Goal: Task Accomplishment & Management: Manage account settings

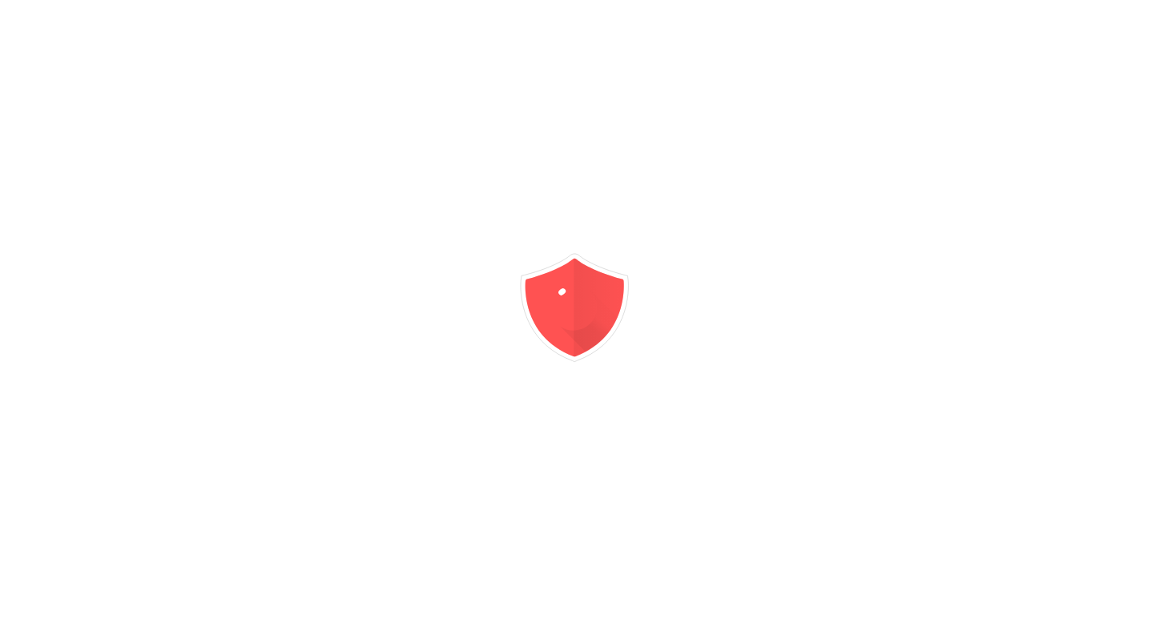
click at [1063, 50] on div at bounding box center [576, 313] width 1152 height 627
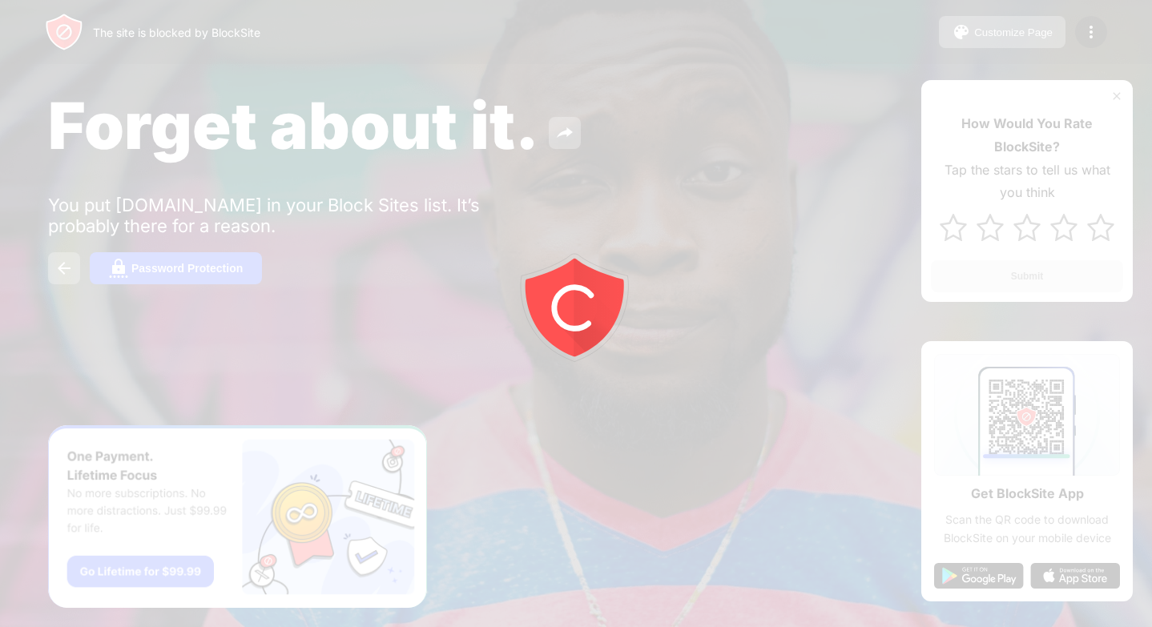
click at [1097, 35] on div at bounding box center [576, 313] width 1152 height 627
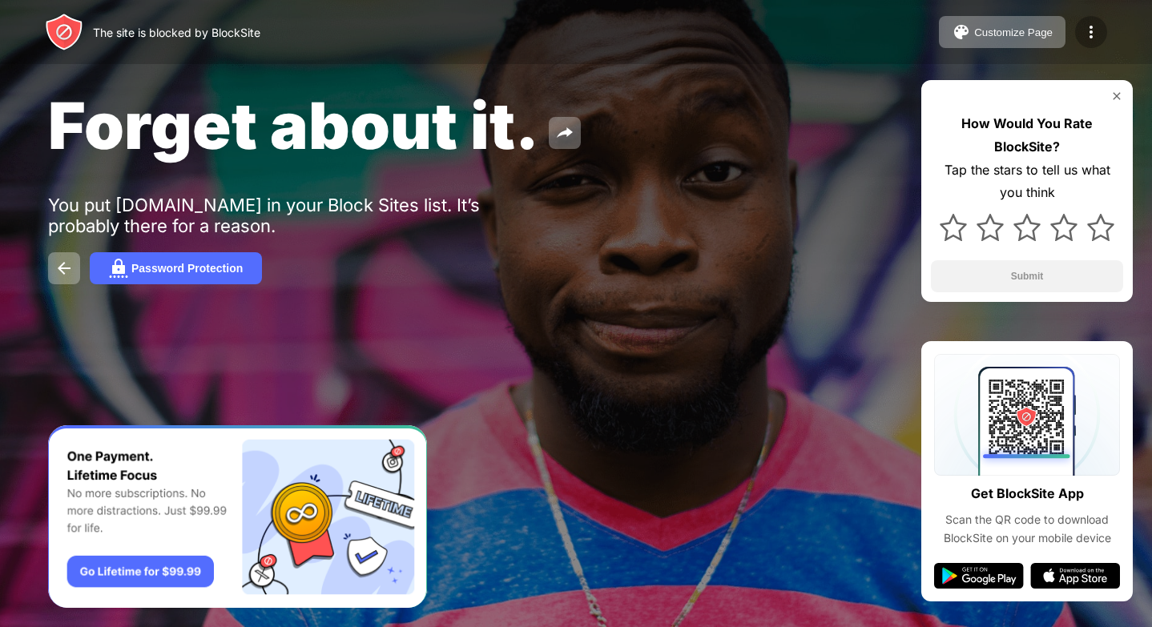
click at [1097, 35] on img at bounding box center [1090, 31] width 19 height 19
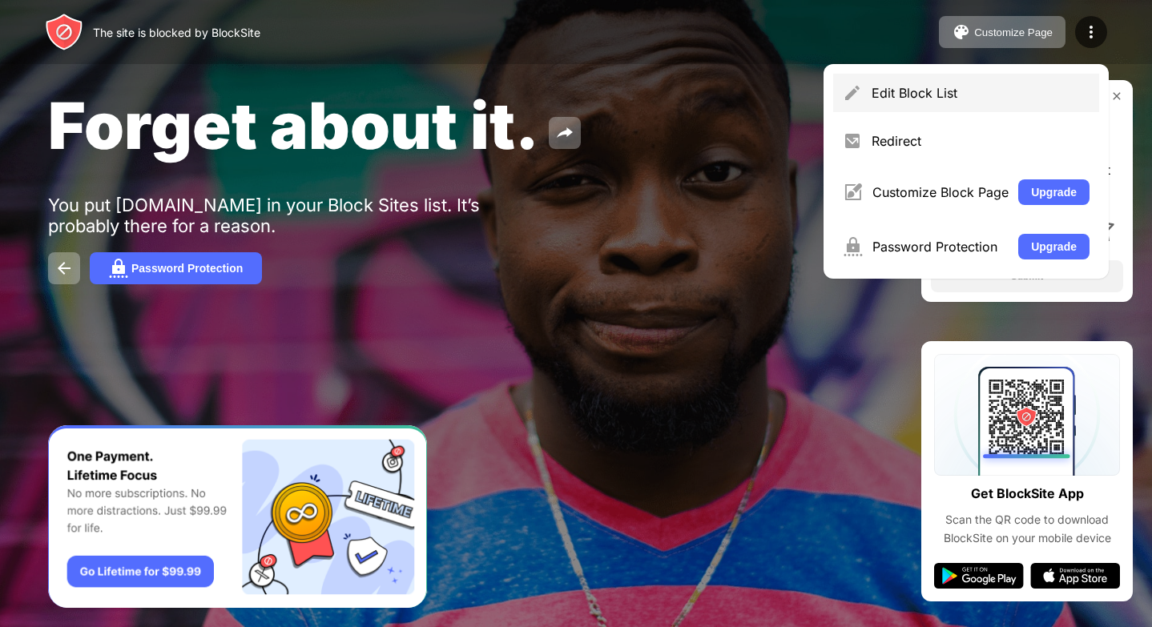
click at [904, 97] on div "Edit Block List" at bounding box center [980, 93] width 218 height 16
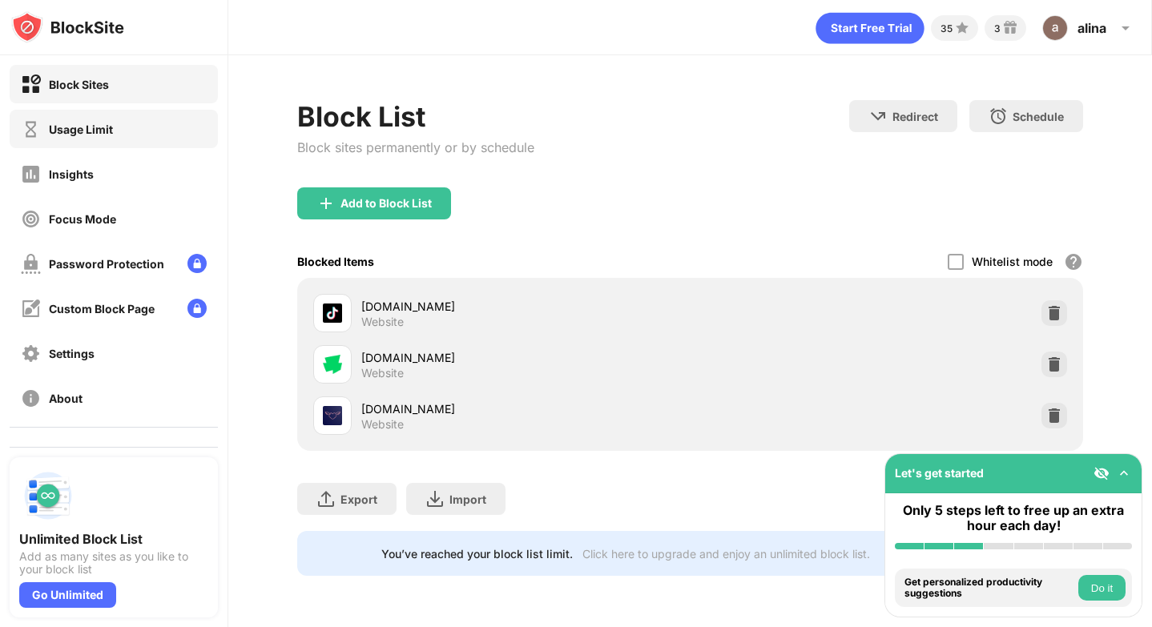
click at [55, 137] on div "Usage Limit" at bounding box center [67, 129] width 92 height 20
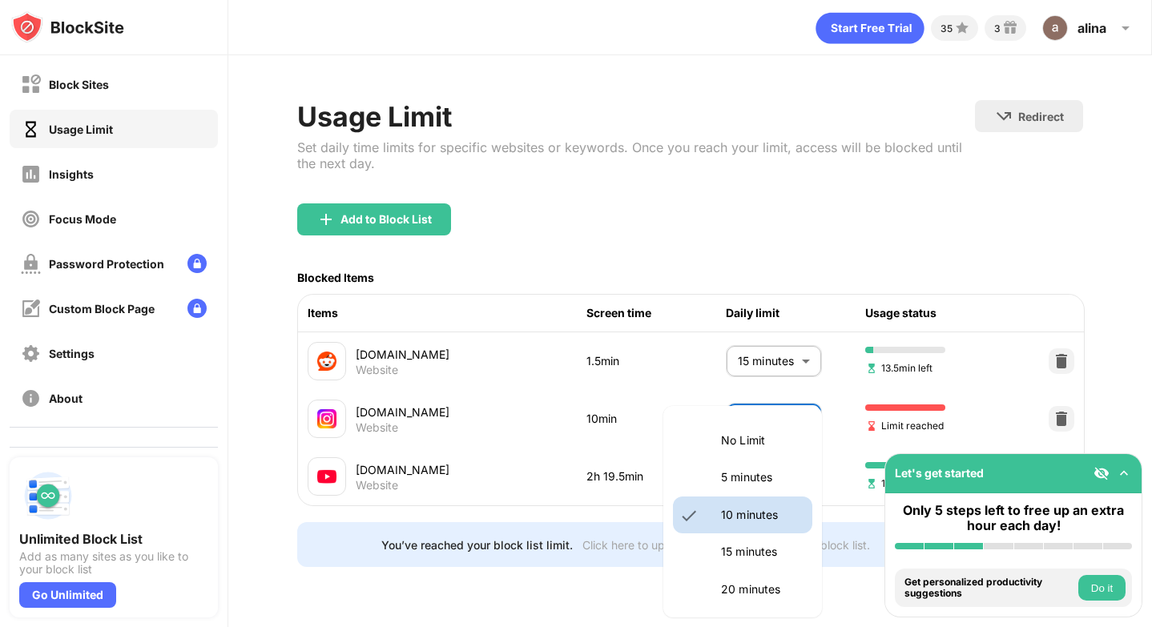
click at [787, 428] on body "Block Sites Usage Limit Insights Focus Mode Password Protection Custom Block Pa…" at bounding box center [576, 313] width 1152 height 627
click at [776, 484] on p "5 minutes" at bounding box center [762, 478] width 82 height 18
type input "*"
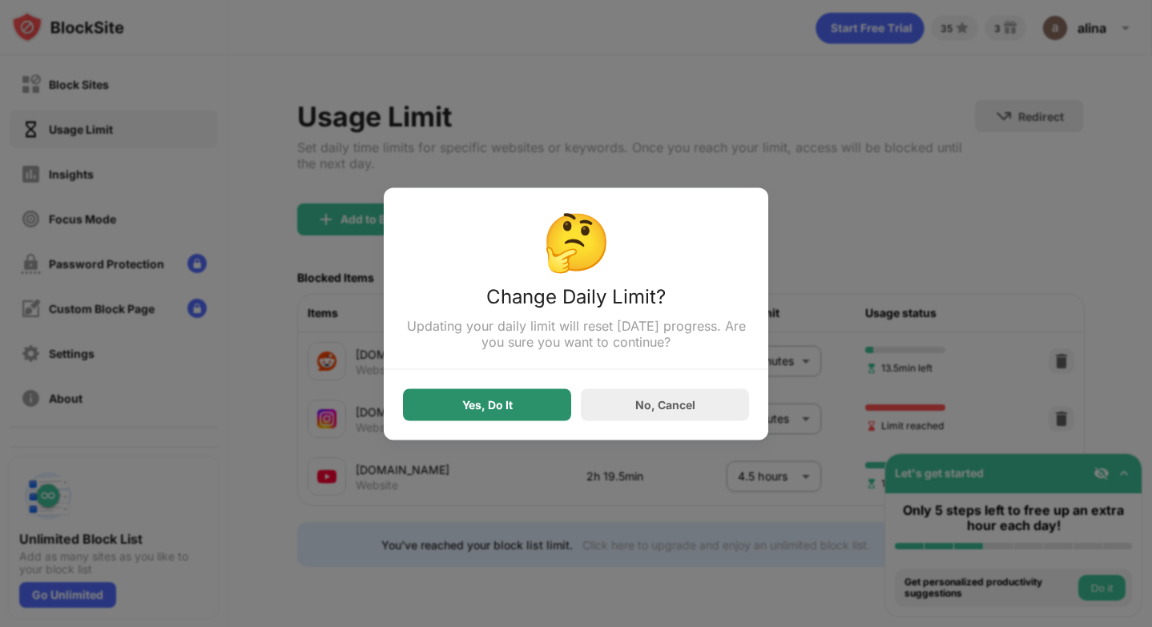
click at [519, 414] on div "Yes, Do It" at bounding box center [487, 404] width 168 height 32
